Goal: Check status: Check status

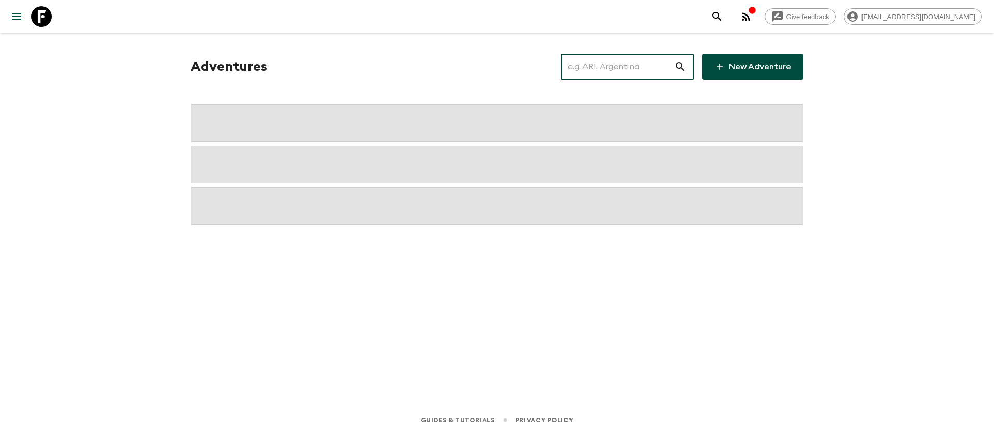
click at [636, 66] on input "text" at bounding box center [617, 66] width 113 height 29
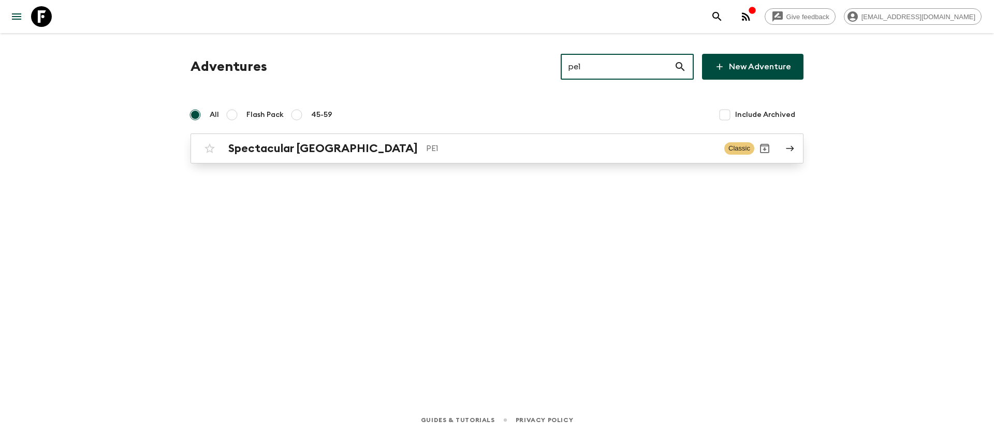
type input "pe1"
click at [426, 152] on p "PE1" at bounding box center [571, 148] width 290 height 12
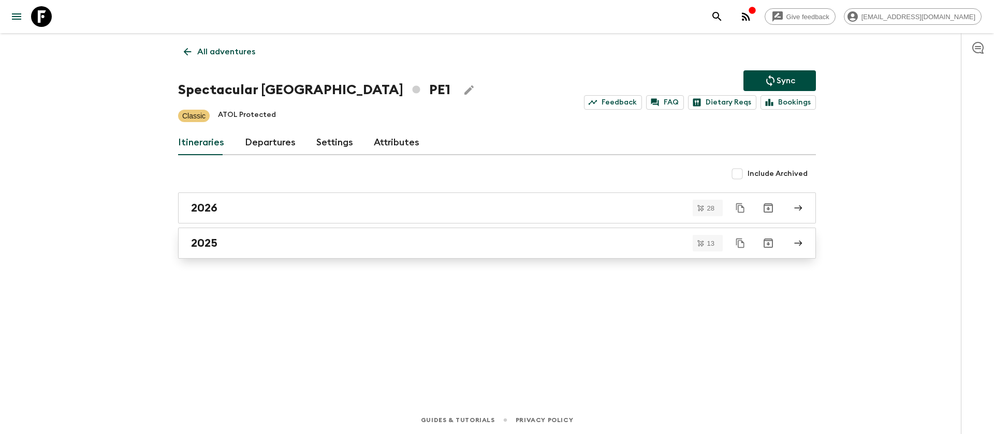
click at [211, 239] on h2 "2025" at bounding box center [204, 243] width 26 height 13
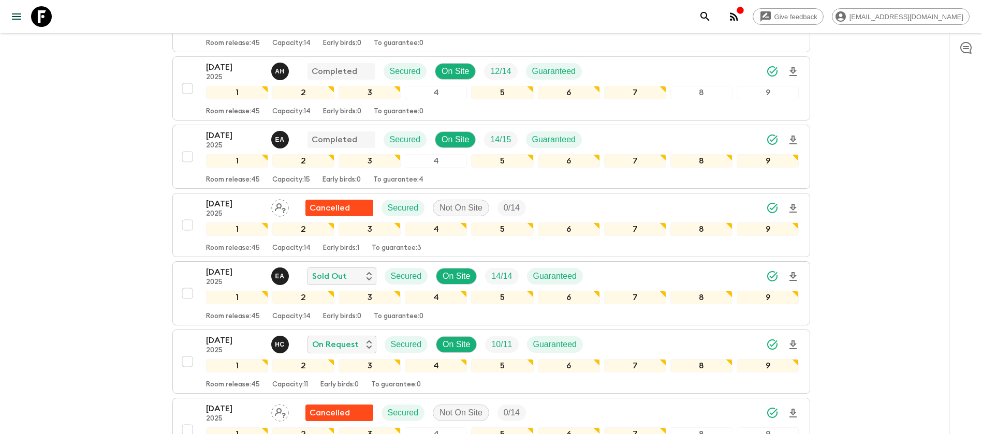
scroll to position [233, 0]
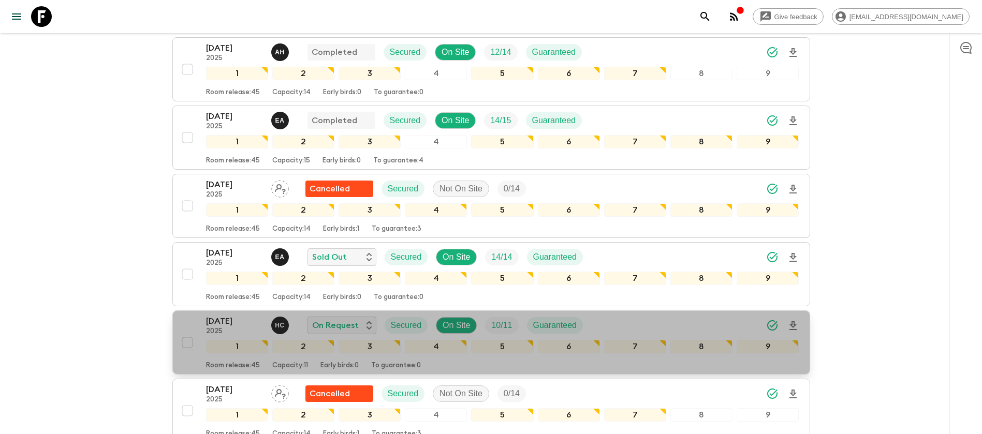
click at [223, 324] on p "20 Oct 2025" at bounding box center [234, 321] width 57 height 12
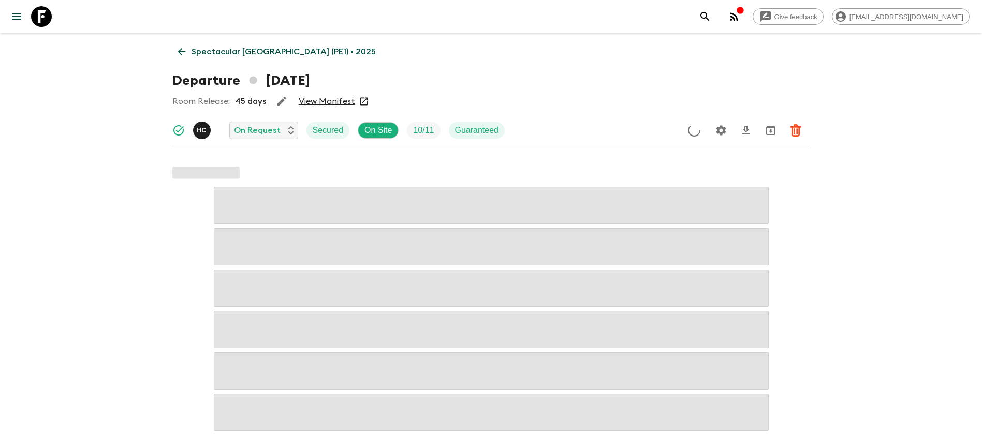
click at [318, 103] on link "View Manifest" at bounding box center [327, 101] width 56 height 10
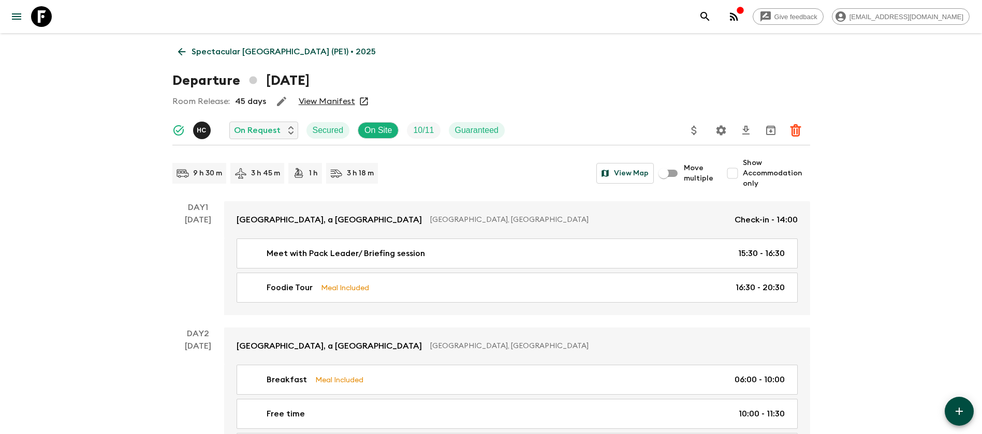
click at [187, 50] on icon at bounding box center [181, 51] width 11 height 11
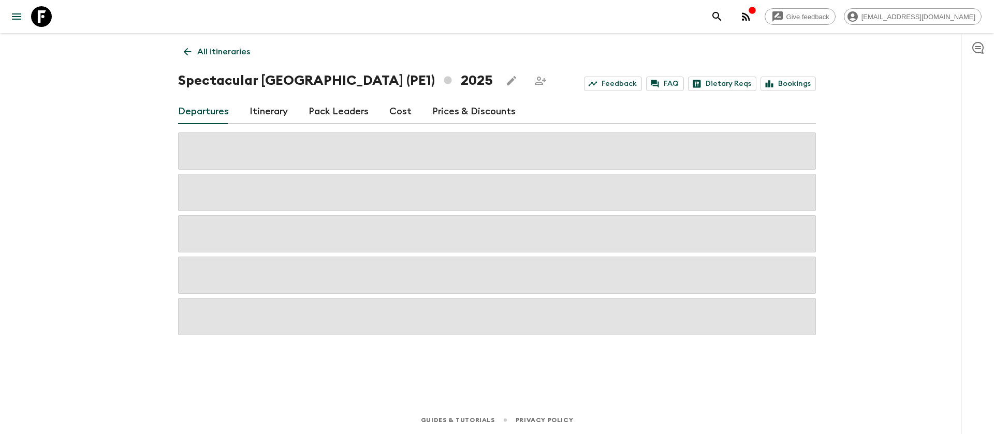
click at [397, 112] on link "Cost" at bounding box center [400, 111] width 22 height 25
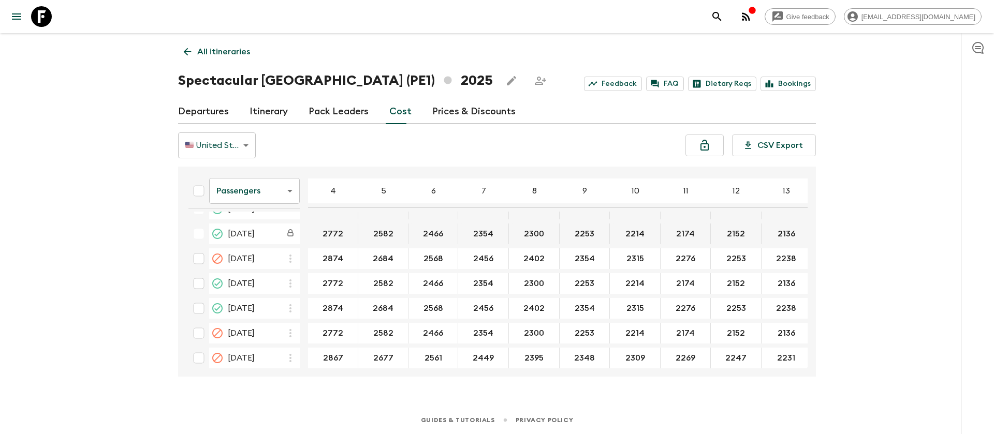
scroll to position [388, 0]
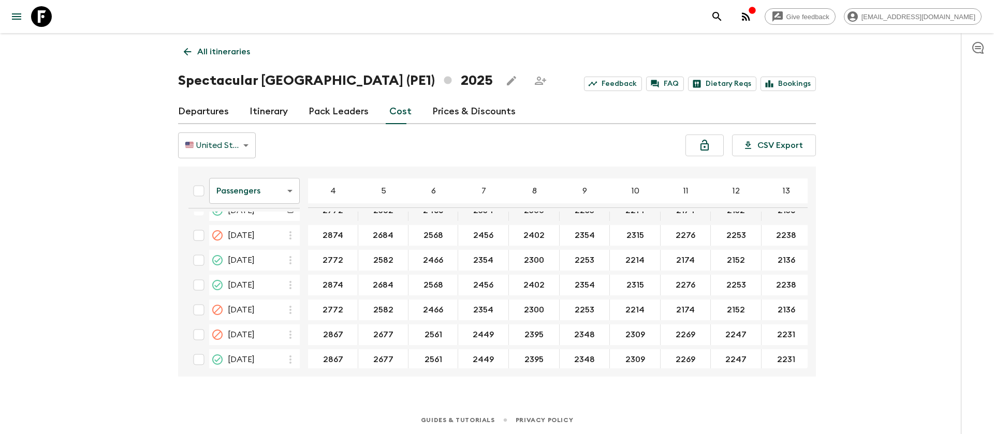
click at [273, 191] on body "Give feedback dolly@flashpack.com All itineraries Spectacular Peru (PE1) 2025 F…" at bounding box center [497, 217] width 994 height 434
click at [253, 231] on li "Extras" at bounding box center [254, 233] width 91 height 17
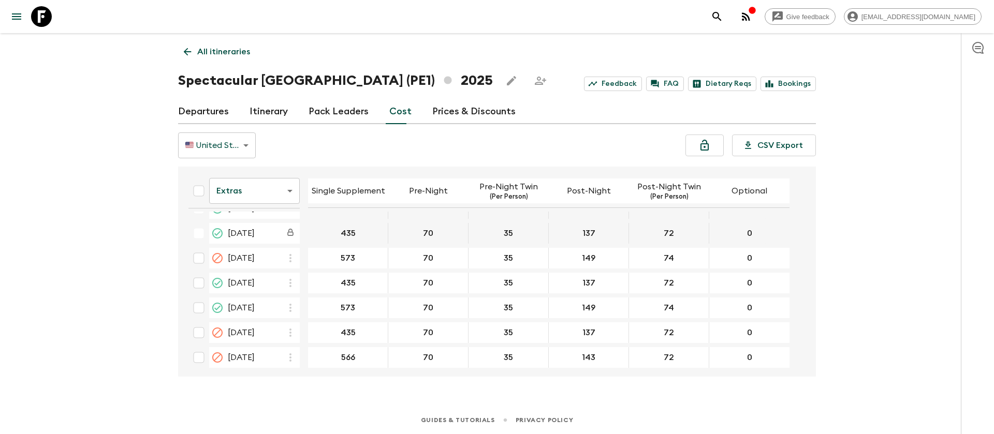
scroll to position [388, 0]
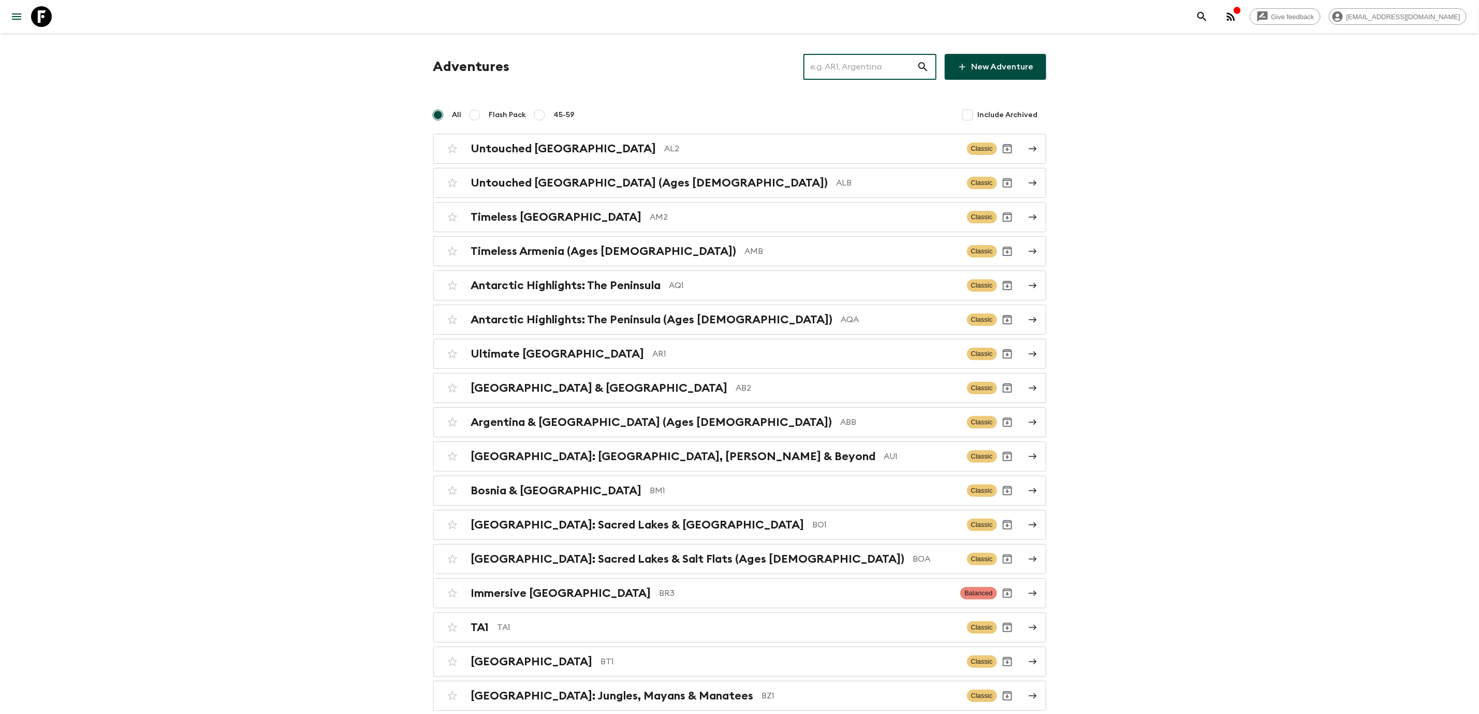
click at [851, 60] on input "text" at bounding box center [860, 66] width 113 height 29
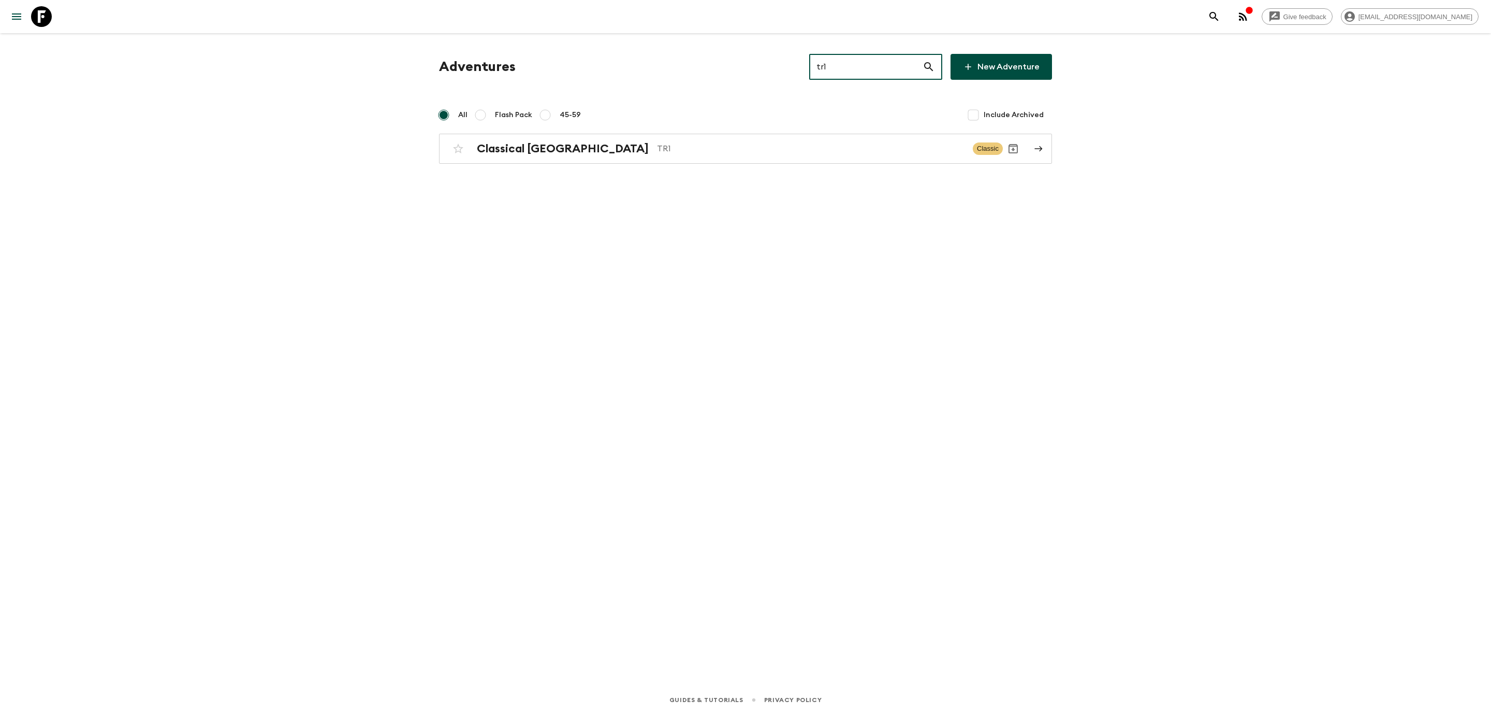
type input "tr1"
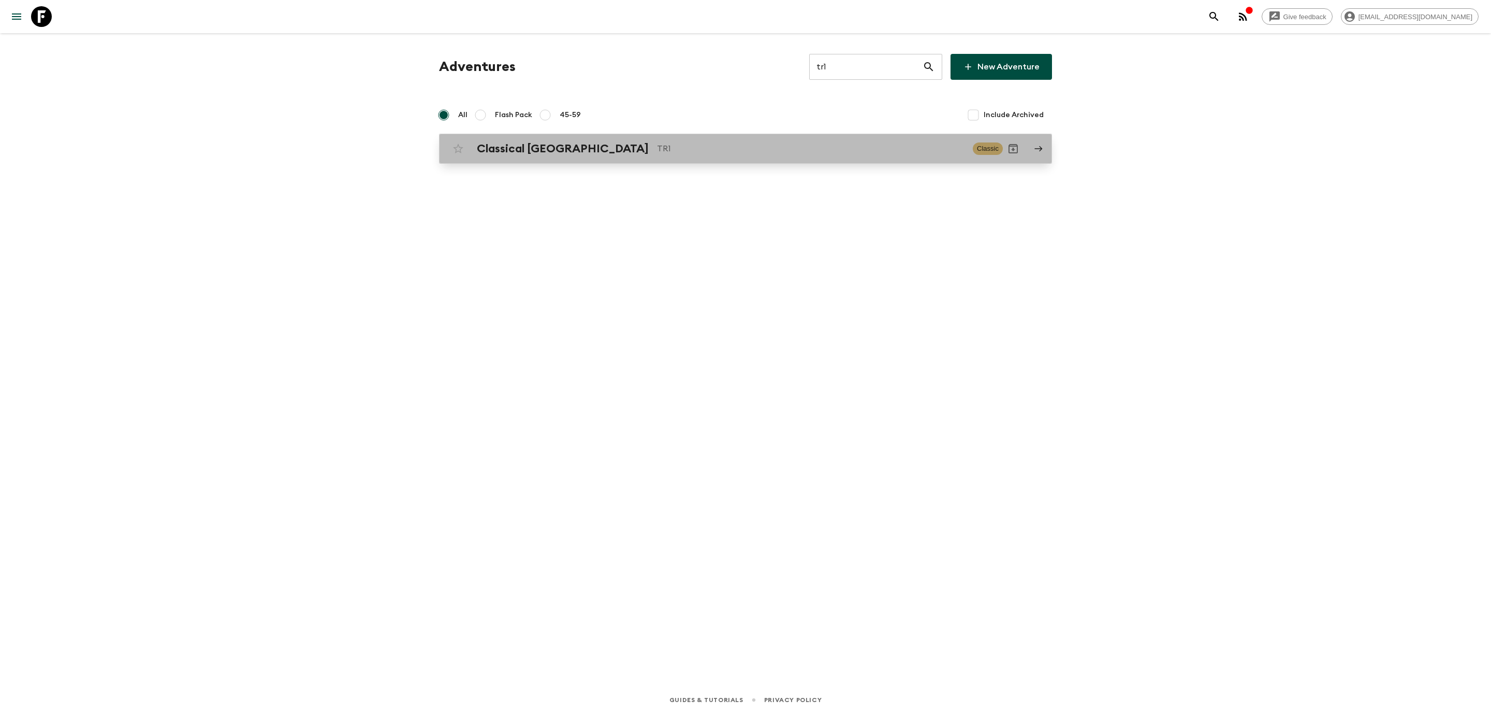
click at [657, 148] on p "TR1" at bounding box center [811, 148] width 308 height 12
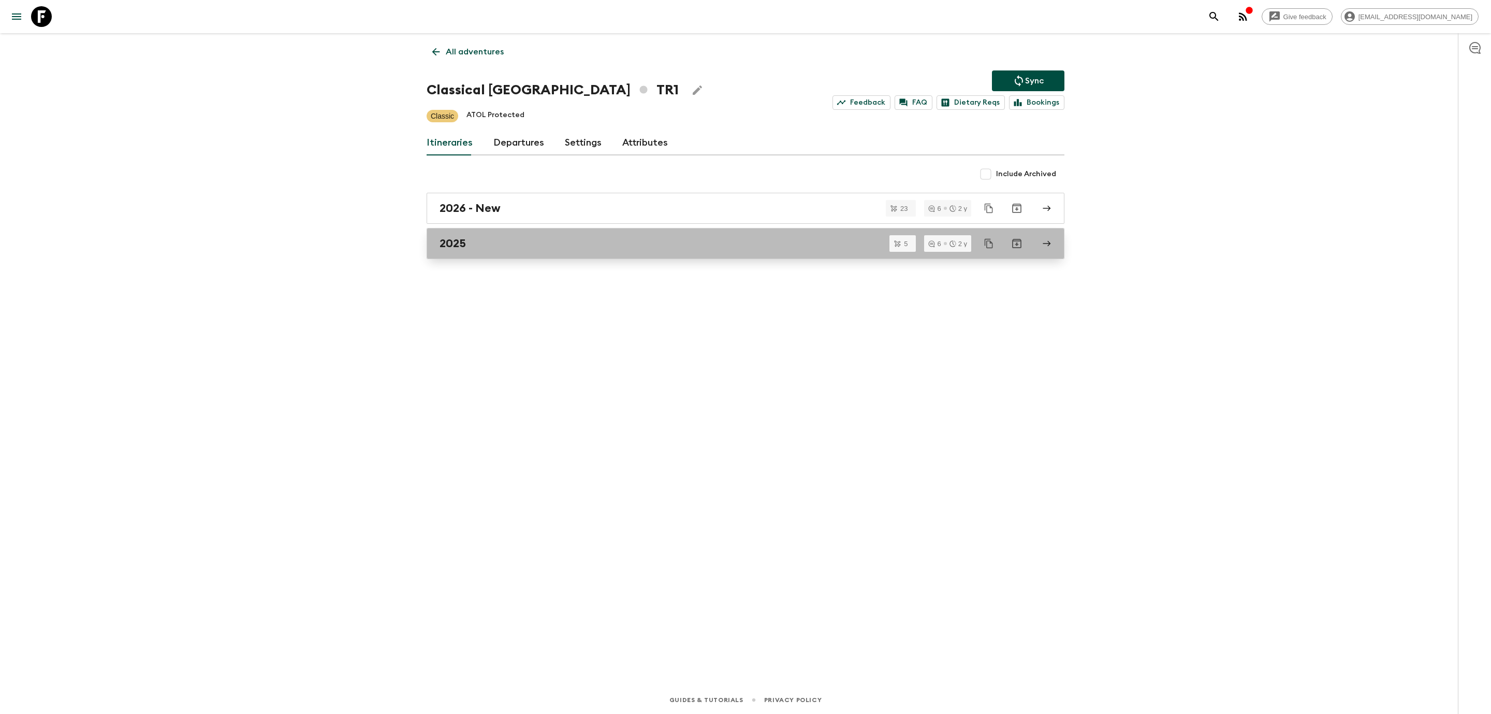
click at [449, 252] on link "2025" at bounding box center [746, 243] width 638 height 31
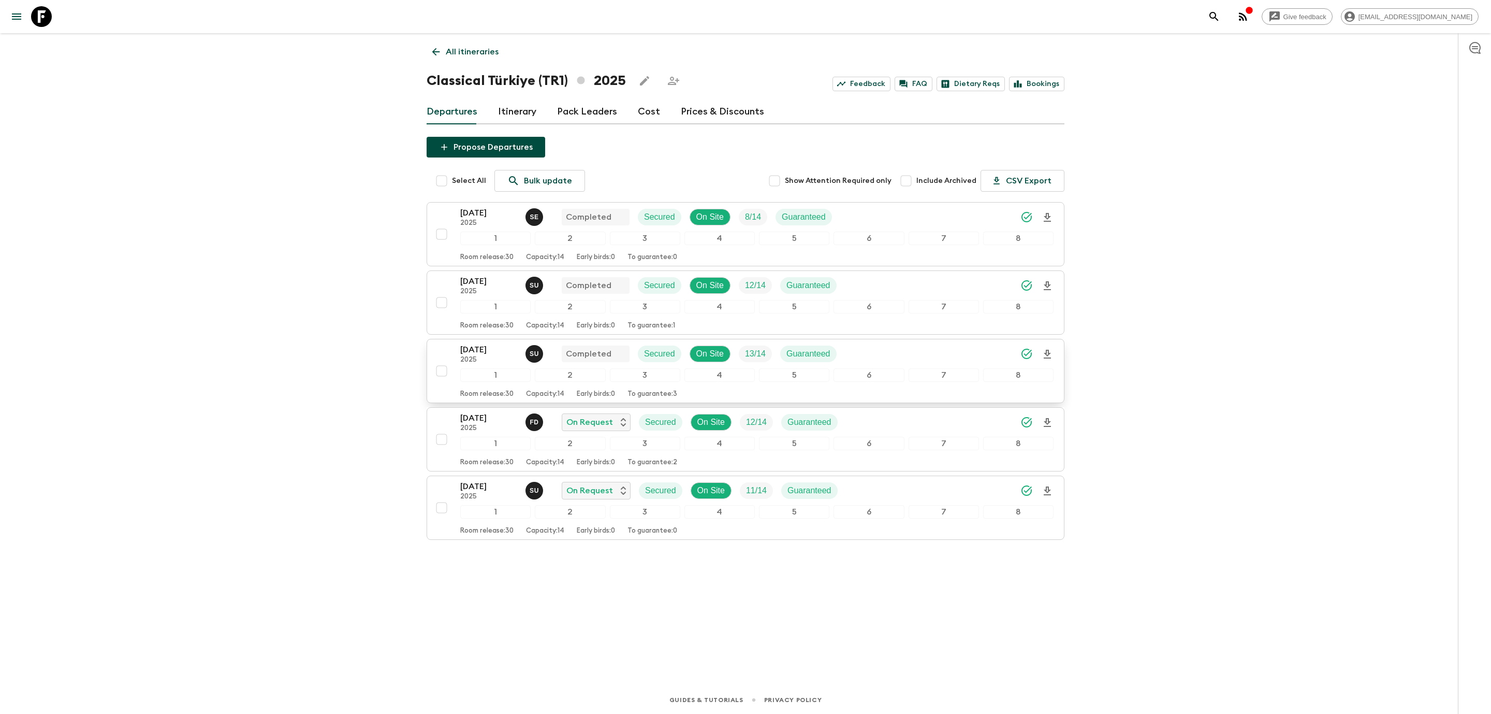
click at [489, 345] on button "[DATE] 2025 S U Completed Secured On Site 13 / 14 Guaranteed 1 2 3 4 5 6 7 8 Ro…" at bounding box center [746, 371] width 638 height 64
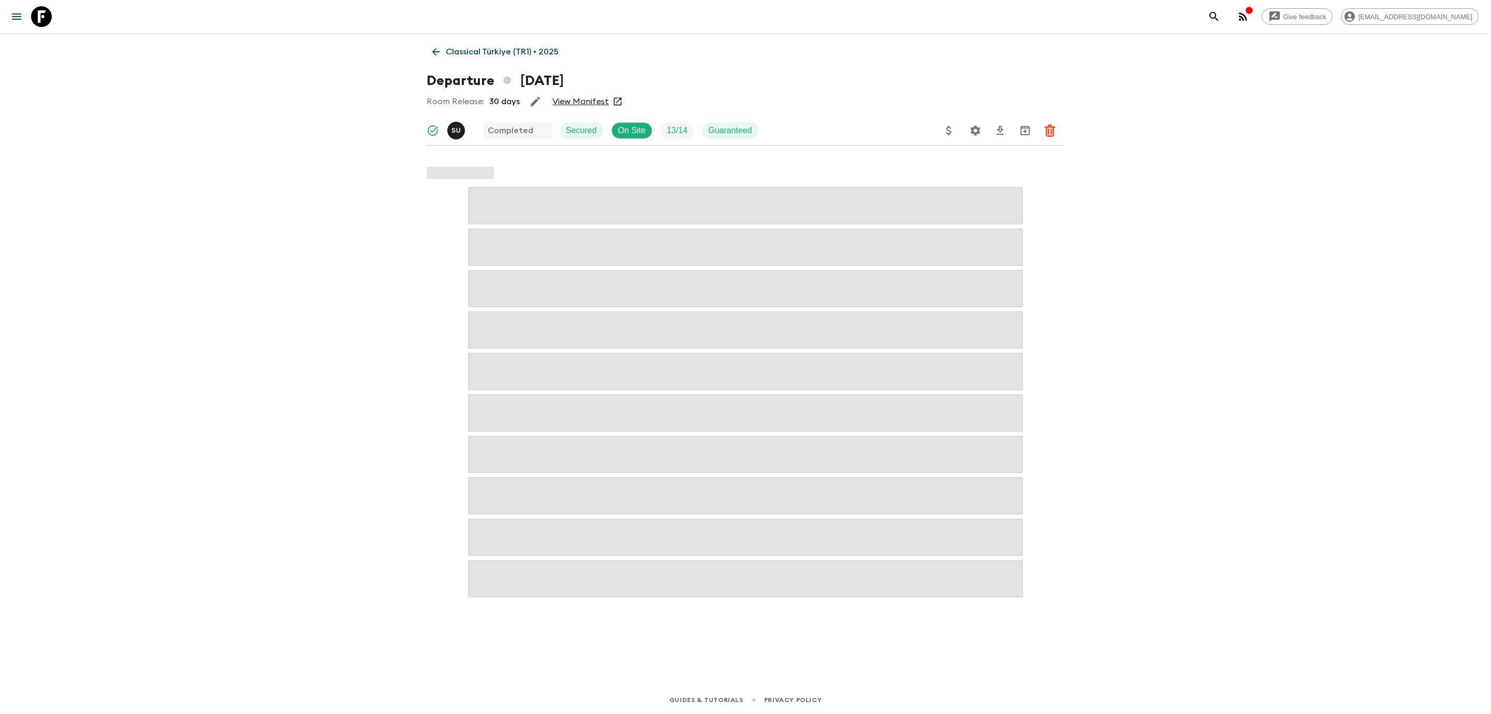
click at [595, 98] on link "View Manifest" at bounding box center [580, 101] width 56 height 10
